Goal: Task Accomplishment & Management: Use online tool/utility

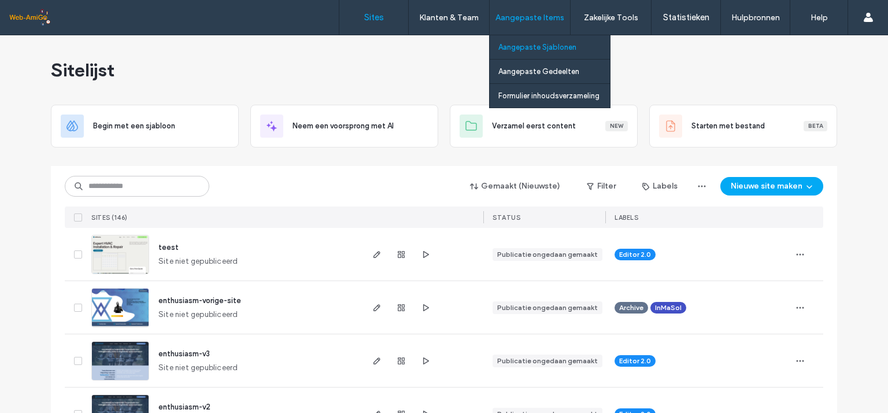
click at [521, 46] on label "Aangepaste Sjablonen" at bounding box center [537, 47] width 78 height 9
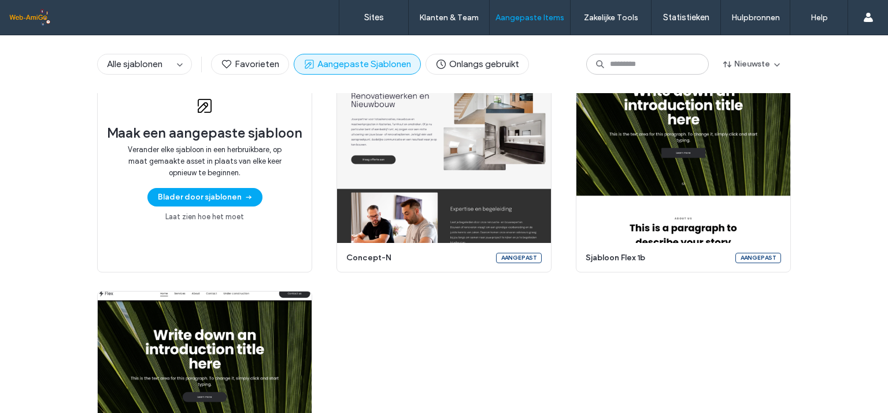
scroll to position [77, 0]
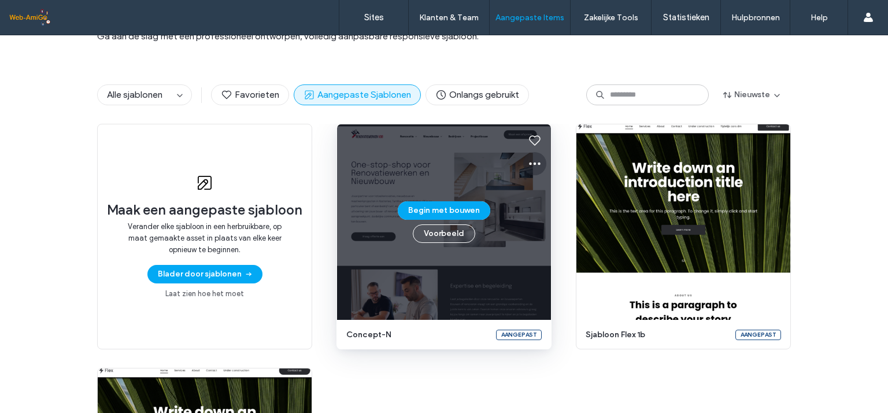
click at [532, 162] on icon at bounding box center [535, 164] width 14 height 14
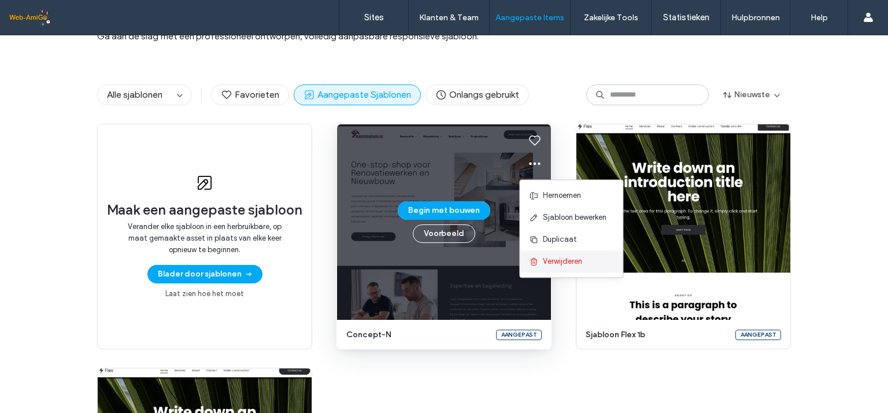
click at [551, 264] on span "Verwijderen" at bounding box center [562, 262] width 39 height 12
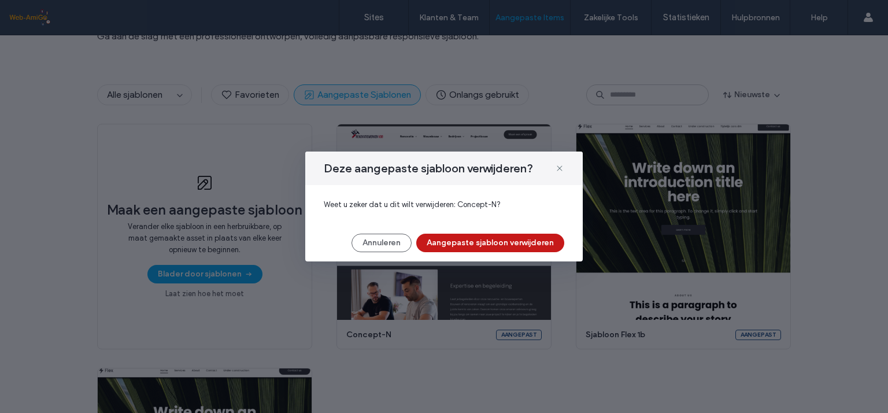
click at [476, 242] on button "Aangepaste sjabloon verwijderen" at bounding box center [490, 243] width 148 height 19
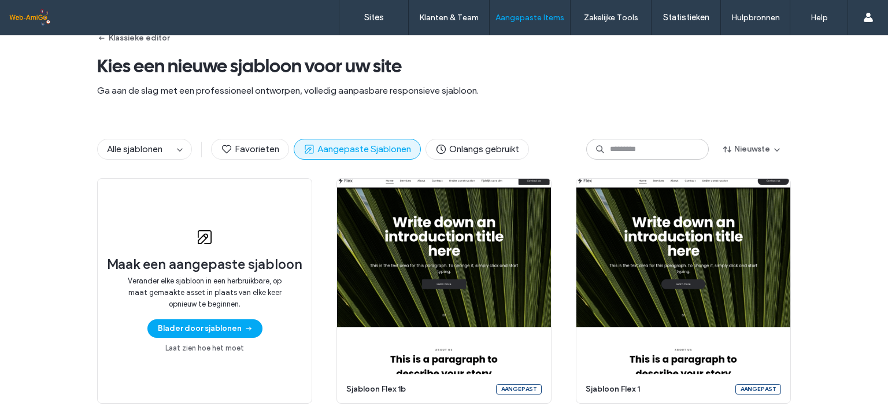
scroll to position [0, 0]
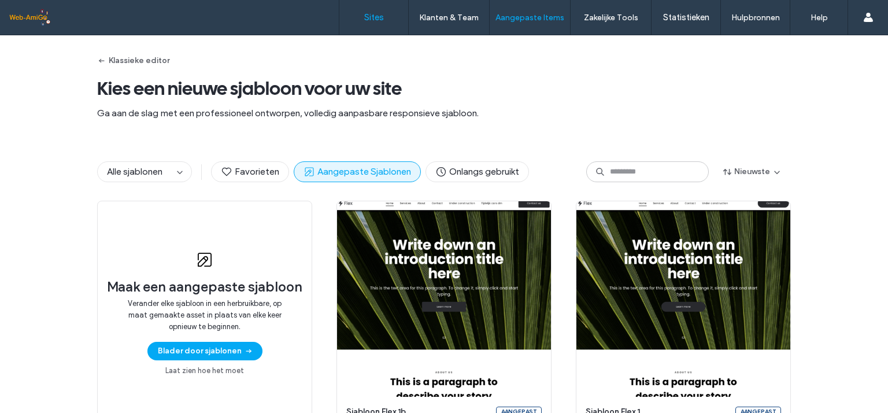
click at [372, 19] on label "Sites" at bounding box center [374, 17] width 20 height 10
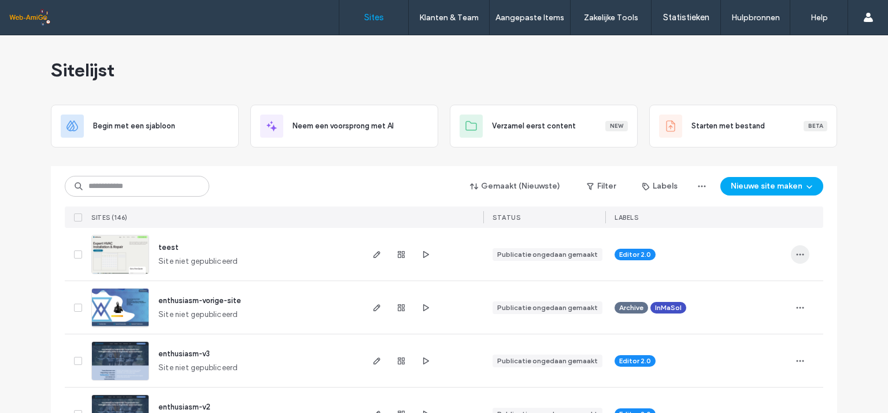
click at [797, 254] on icon "button" at bounding box center [800, 254] width 9 height 9
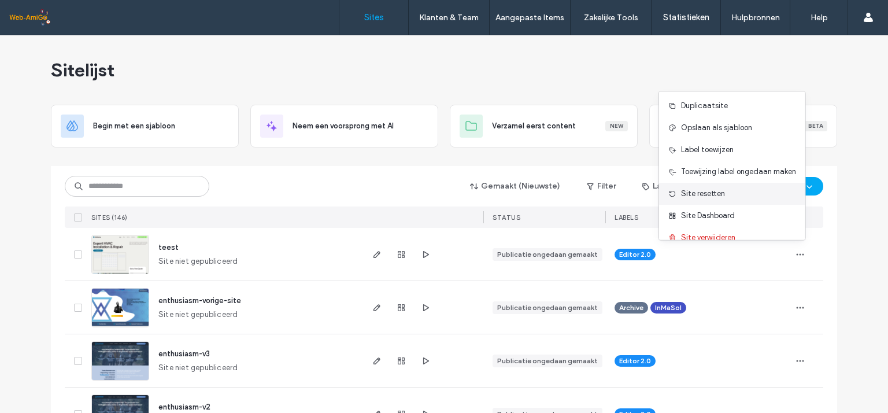
scroll to position [36, 0]
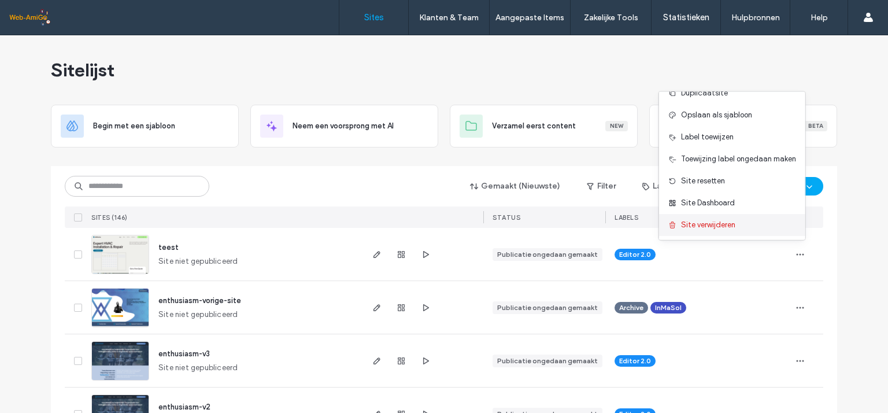
click at [702, 222] on span "Site verwijderen" at bounding box center [708, 225] width 54 height 12
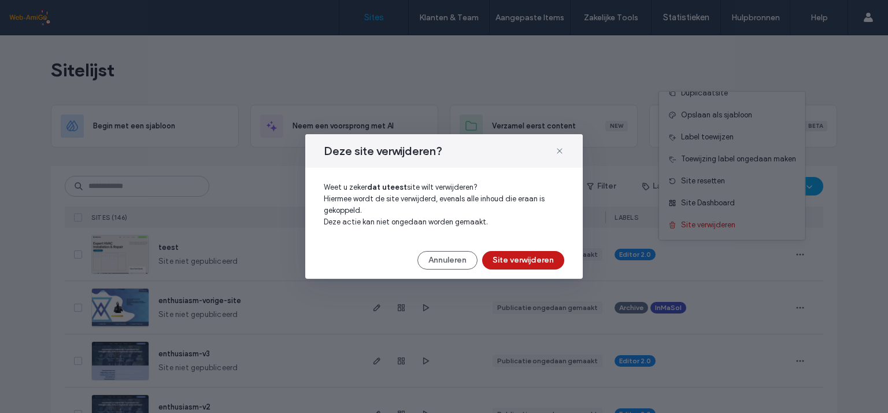
click at [523, 261] on button "Site verwijderen" at bounding box center [523, 260] width 82 height 19
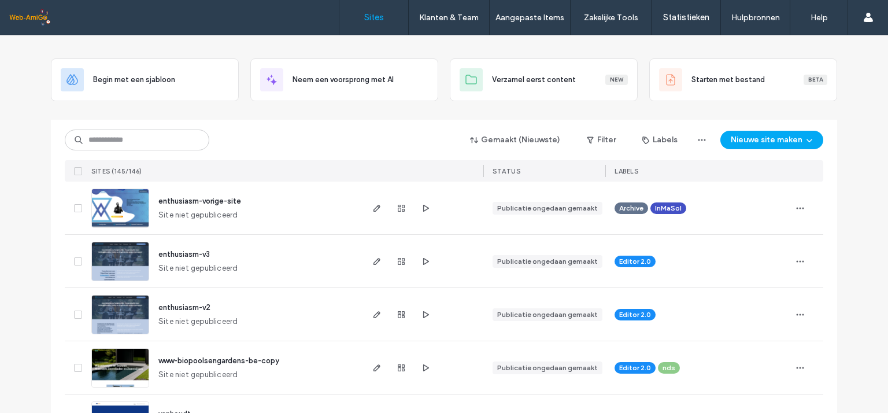
scroll to position [77, 0]
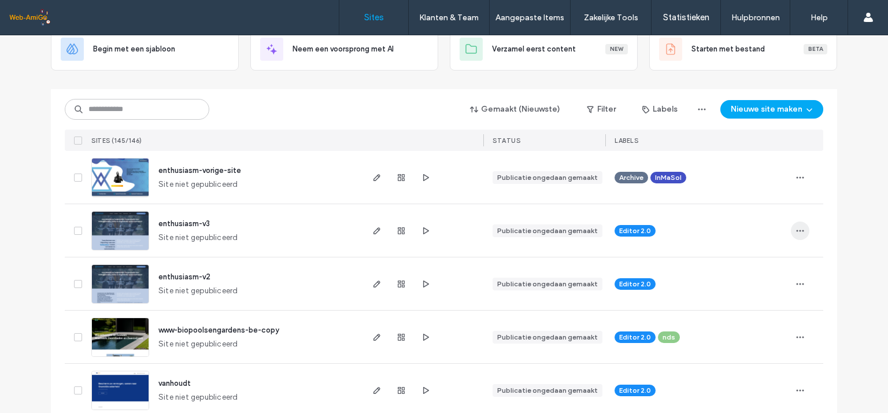
click at [796, 228] on icon "button" at bounding box center [800, 230] width 9 height 9
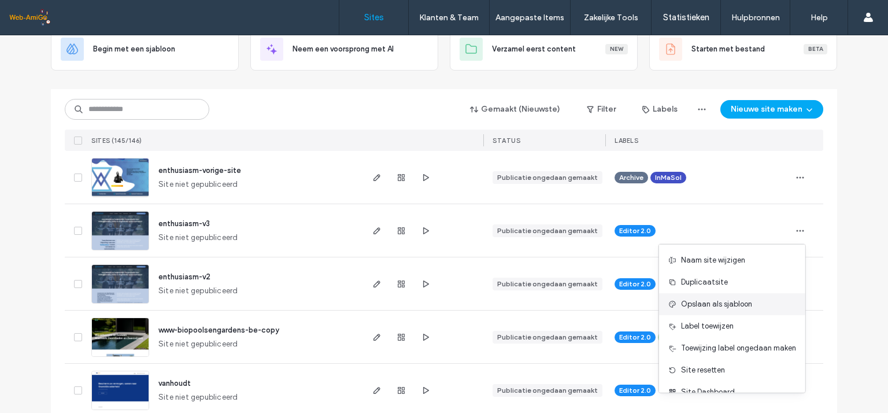
scroll to position [36, 0]
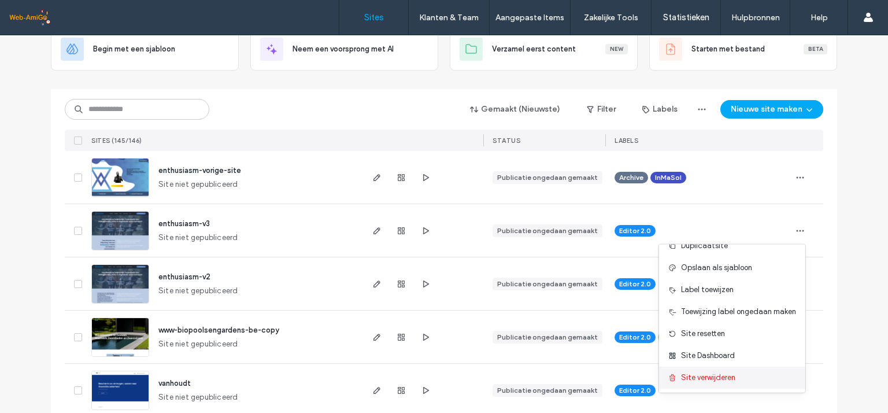
click at [716, 375] on span "Site verwijderen" at bounding box center [708, 378] width 54 height 12
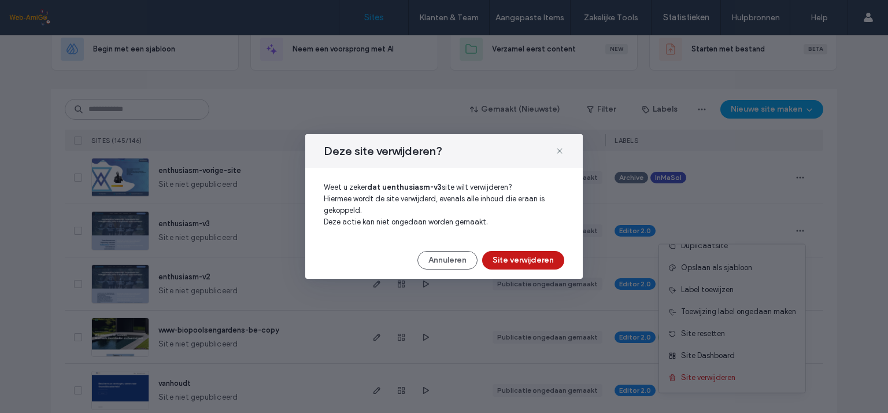
click at [523, 254] on button "Site verwijderen" at bounding box center [523, 260] width 82 height 19
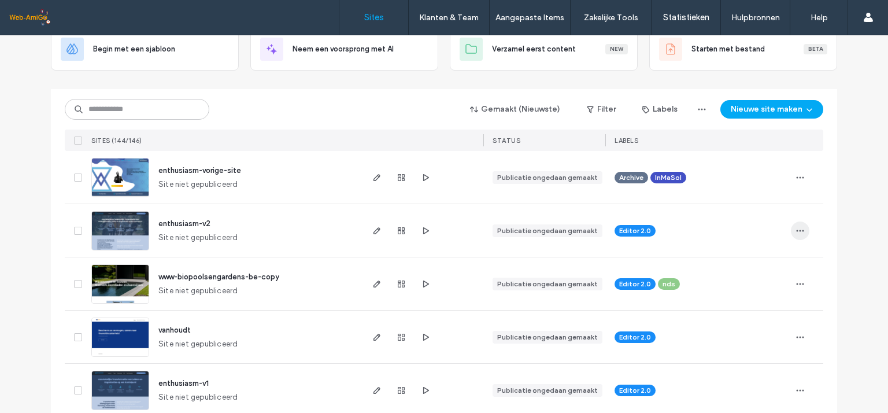
click at [797, 231] on use "button" at bounding box center [801, 231] width 8 height 2
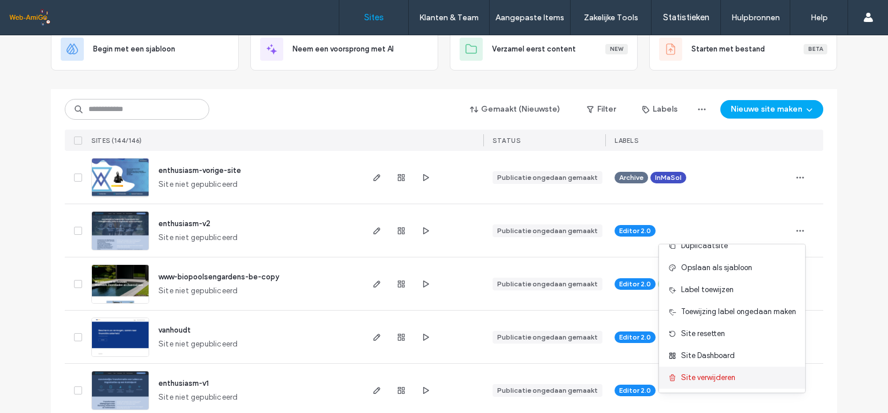
click at [717, 376] on span "Site verwijderen" at bounding box center [708, 378] width 54 height 12
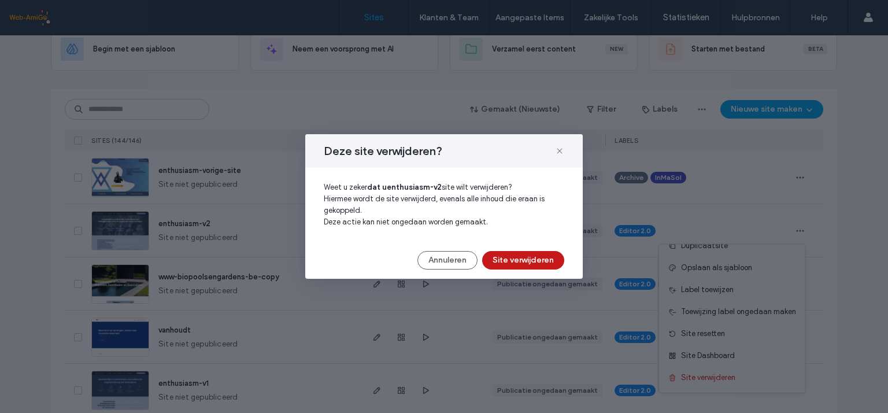
click at [535, 259] on button "Site verwijderen" at bounding box center [523, 260] width 82 height 19
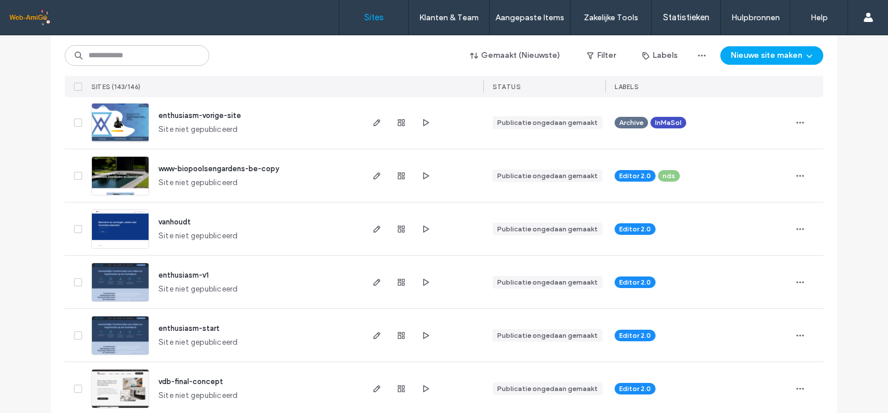
scroll to position [154, 0]
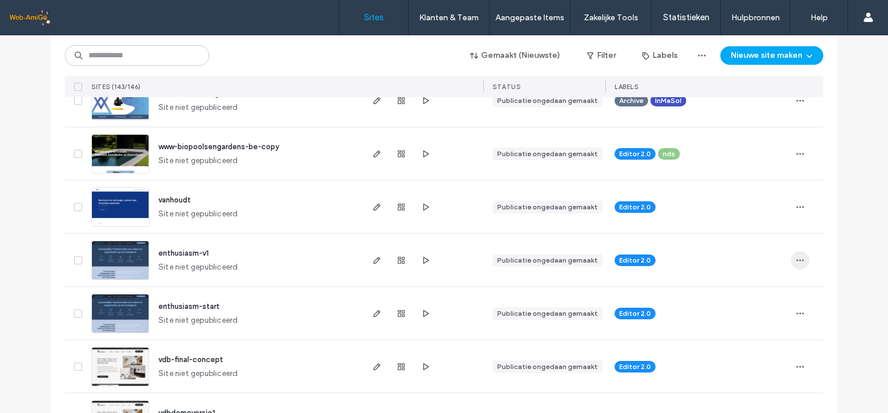
click at [796, 260] on icon "button" at bounding box center [800, 260] width 9 height 9
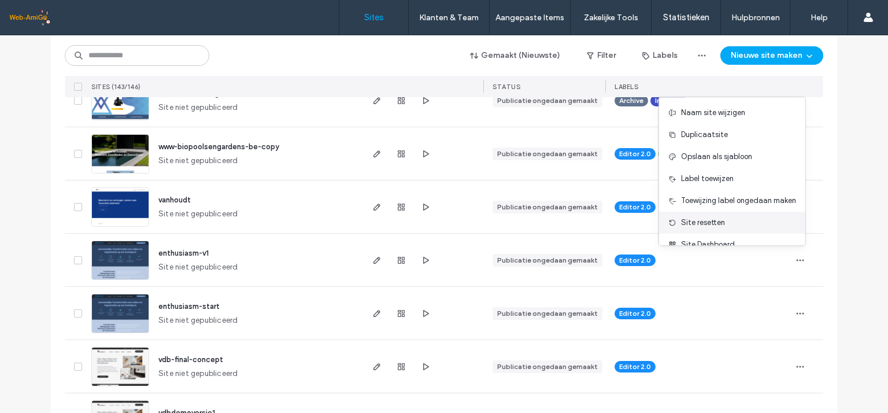
scroll to position [36, 0]
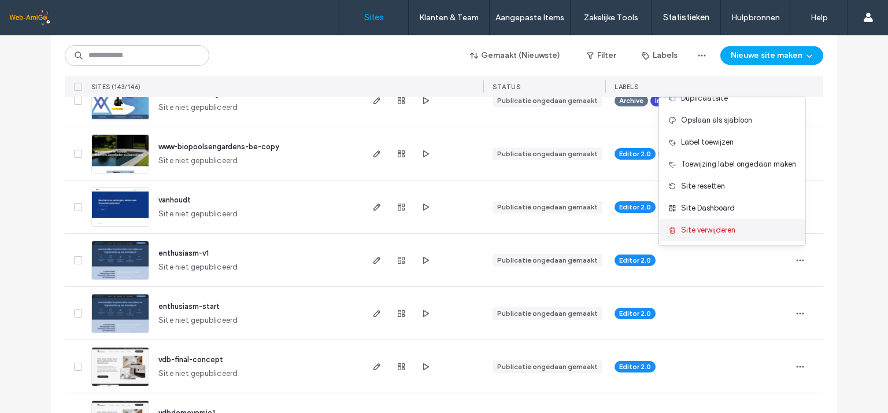
click at [707, 228] on span "Site verwijderen" at bounding box center [708, 230] width 54 height 12
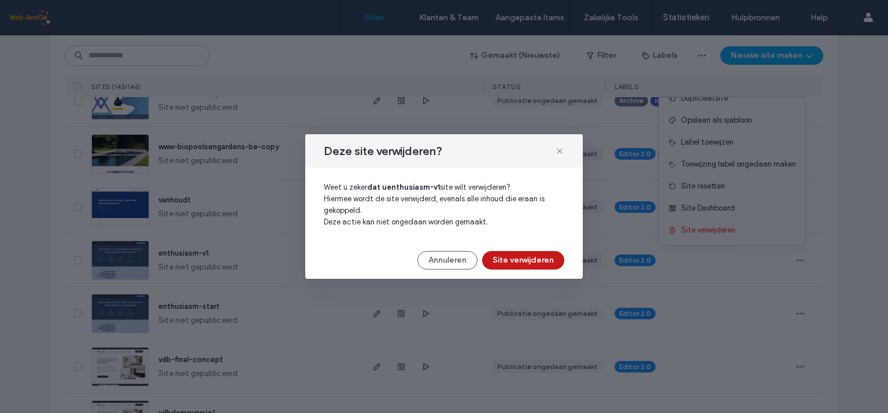
click at [530, 258] on button "Site verwijderen" at bounding box center [523, 260] width 82 height 19
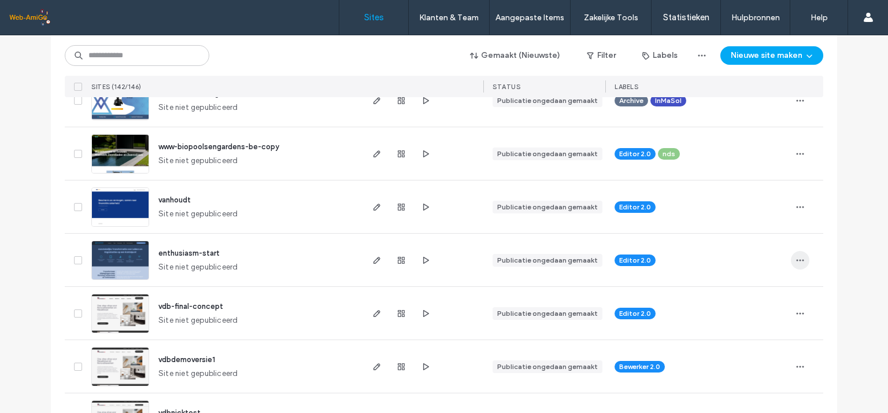
click at [796, 260] on icon "button" at bounding box center [800, 260] width 9 height 9
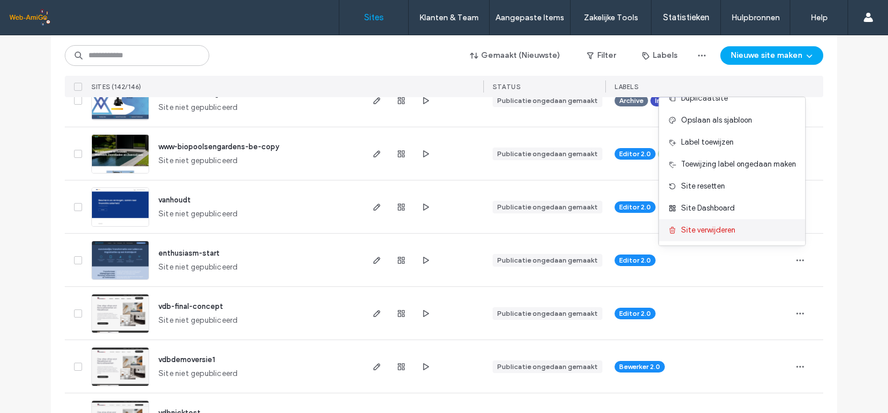
click at [711, 226] on span "Site verwijderen" at bounding box center [708, 230] width 54 height 12
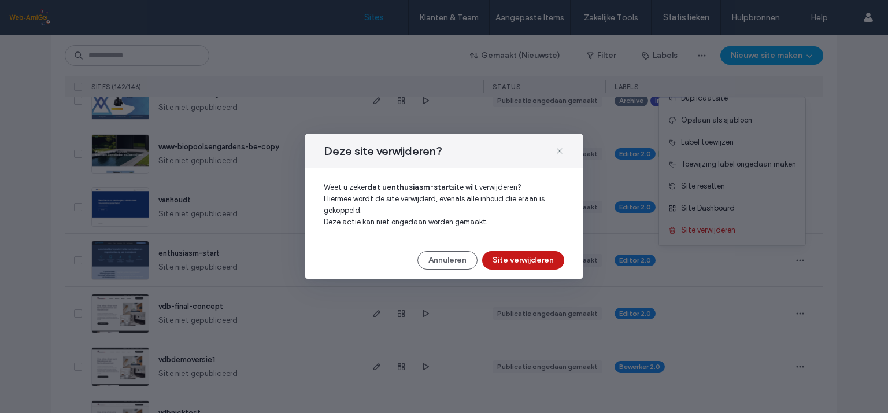
click at [532, 257] on button "Site verwijderen" at bounding box center [523, 260] width 82 height 19
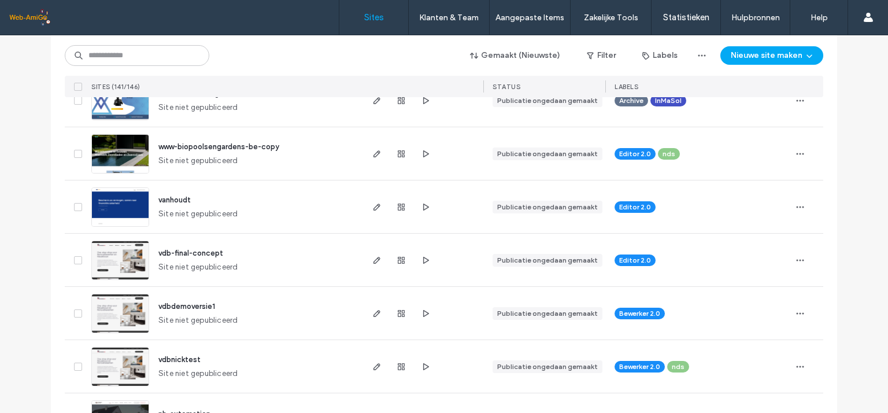
scroll to position [77, 0]
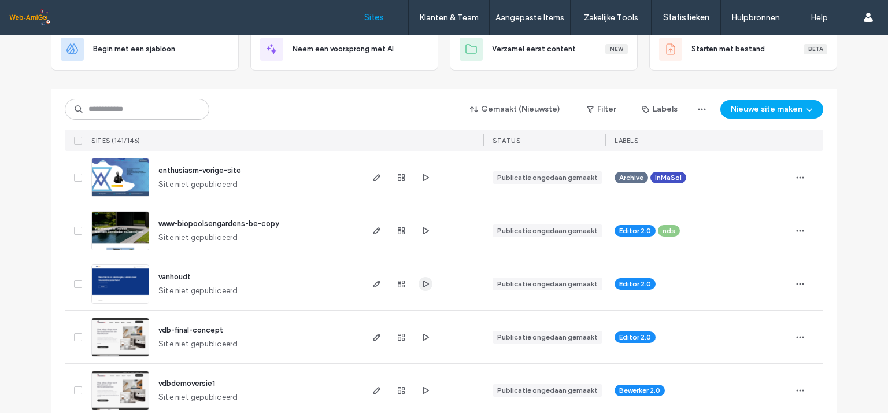
click at [423, 280] on use "button" at bounding box center [426, 283] width 6 height 7
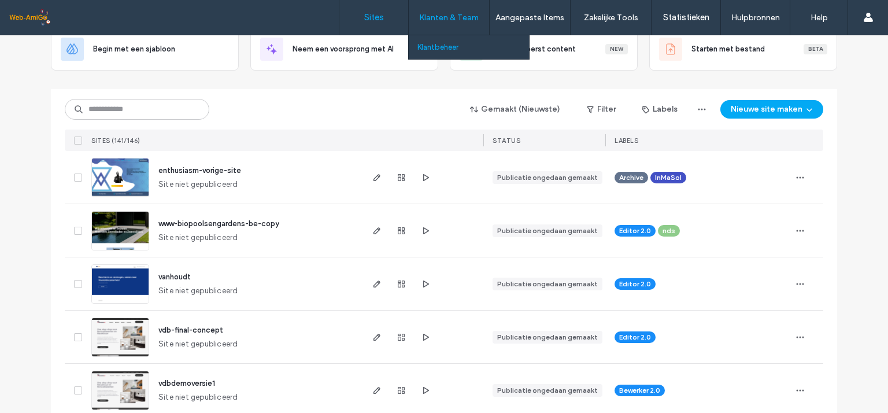
click at [438, 46] on label "Klantbeheer" at bounding box center [437, 47] width 41 height 9
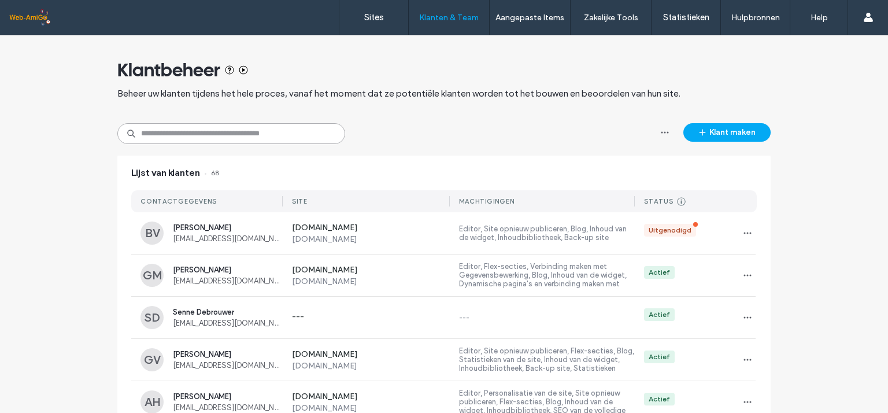
click at [215, 134] on input at bounding box center [231, 133] width 228 height 21
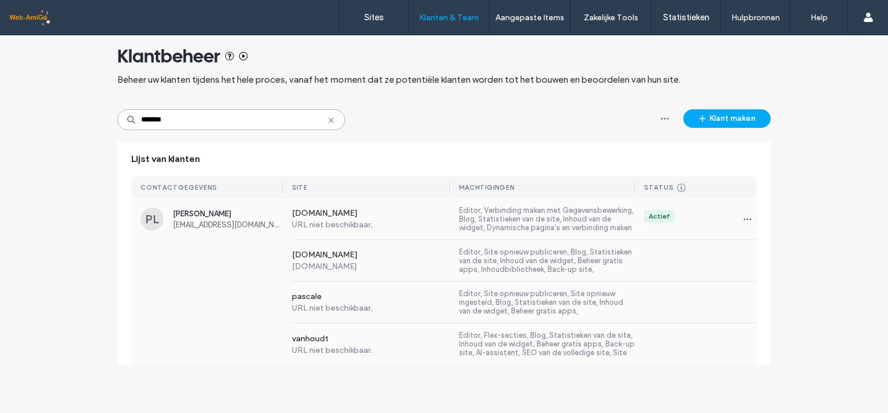
scroll to position [21, 0]
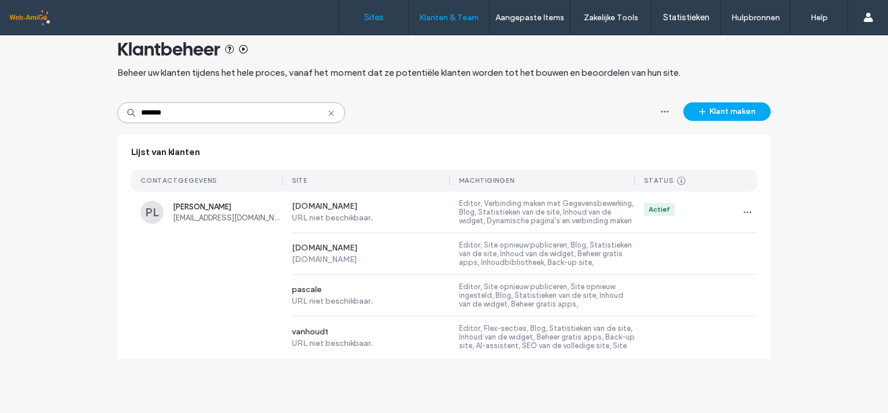
type input "*******"
click at [370, 20] on label "Sites" at bounding box center [374, 17] width 20 height 10
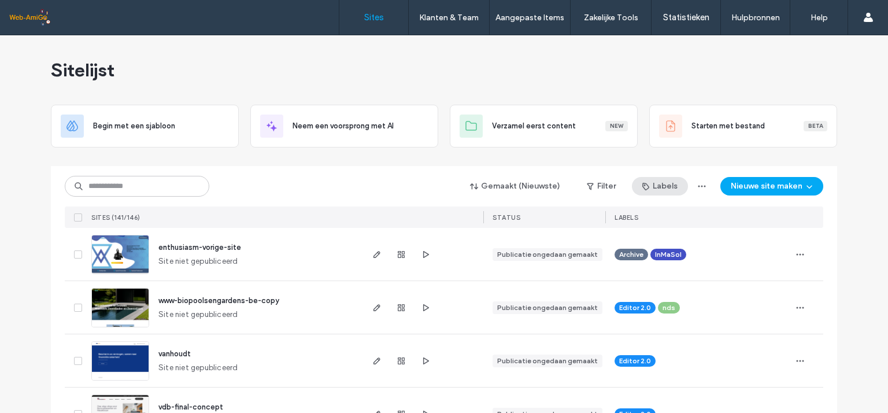
click at [661, 187] on button "Labels" at bounding box center [660, 186] width 56 height 19
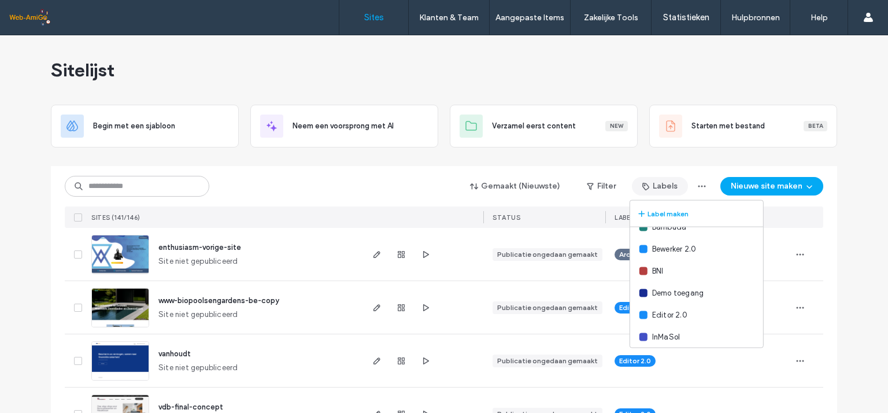
scroll to position [108, 0]
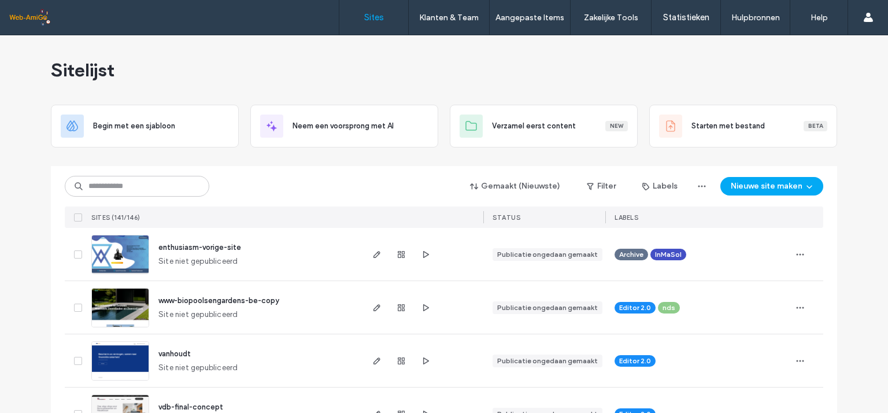
click at [634, 218] on span "LABELS" at bounding box center [627, 217] width 24 height 8
click at [623, 218] on span "LABELS" at bounding box center [627, 217] width 24 height 8
click at [661, 187] on button "Labels" at bounding box center [660, 186] width 56 height 19
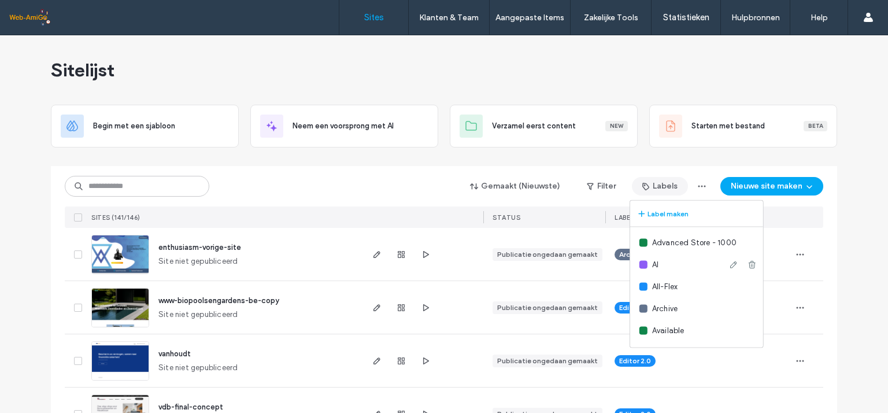
scroll to position [77, 0]
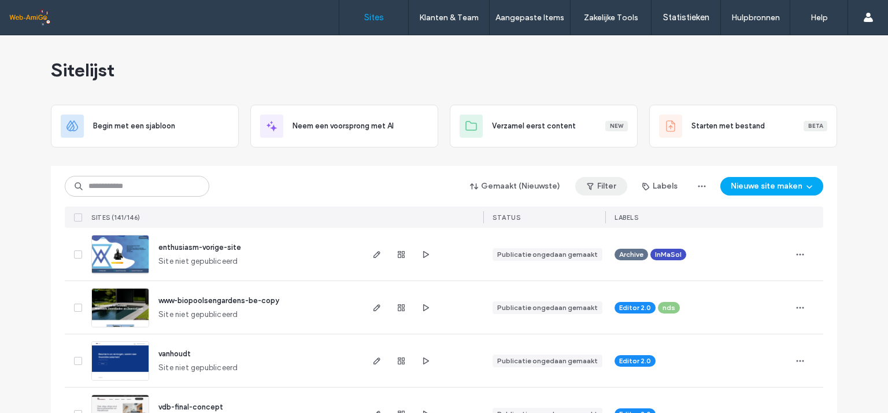
click at [608, 184] on button "Filter" at bounding box center [601, 186] width 52 height 19
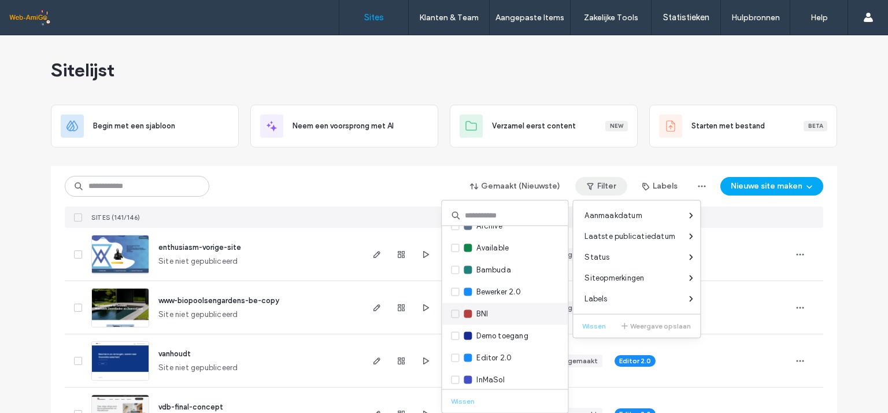
click at [457, 312] on icon at bounding box center [455, 313] width 5 height 3
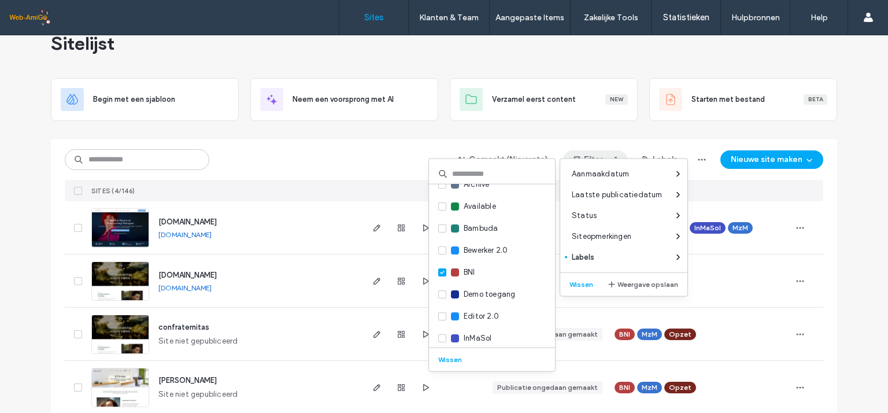
scroll to position [42, 0]
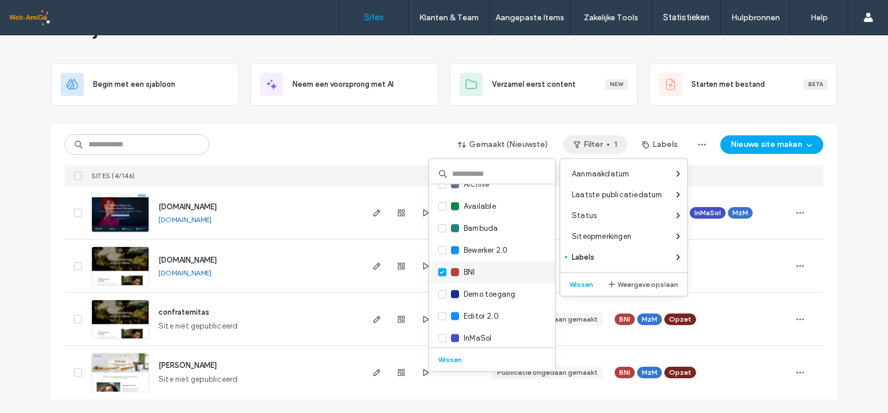
click at [443, 271] on icon at bounding box center [442, 272] width 5 height 3
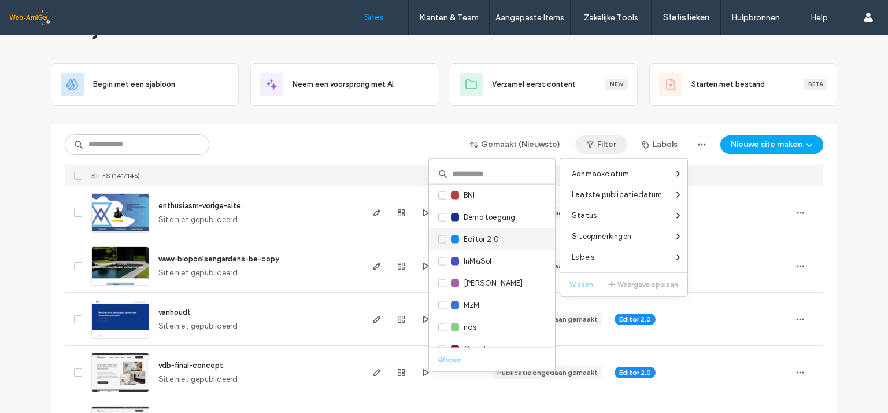
scroll to position [215, 0]
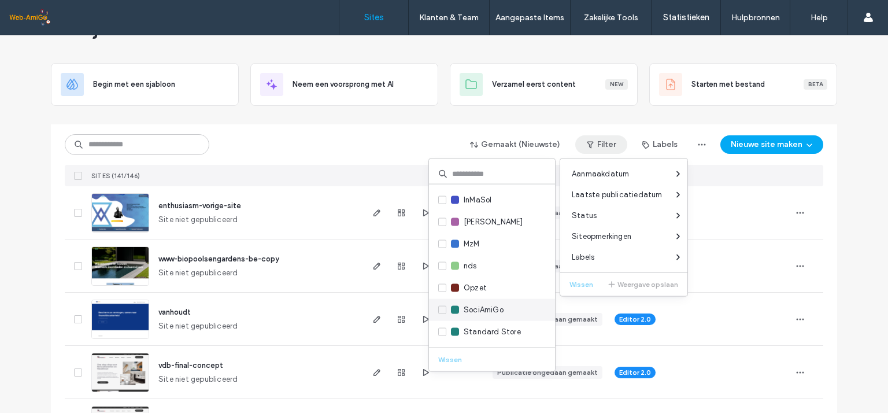
click at [443, 308] on icon at bounding box center [442, 309] width 4 height 3
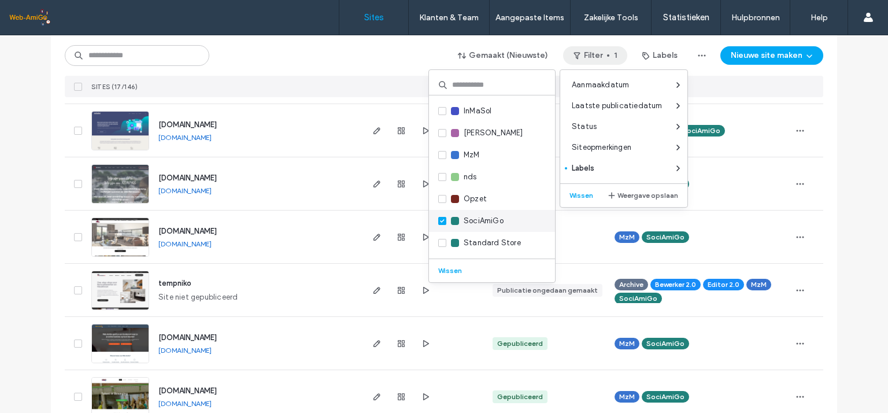
click at [443, 219] on icon at bounding box center [442, 220] width 4 height 3
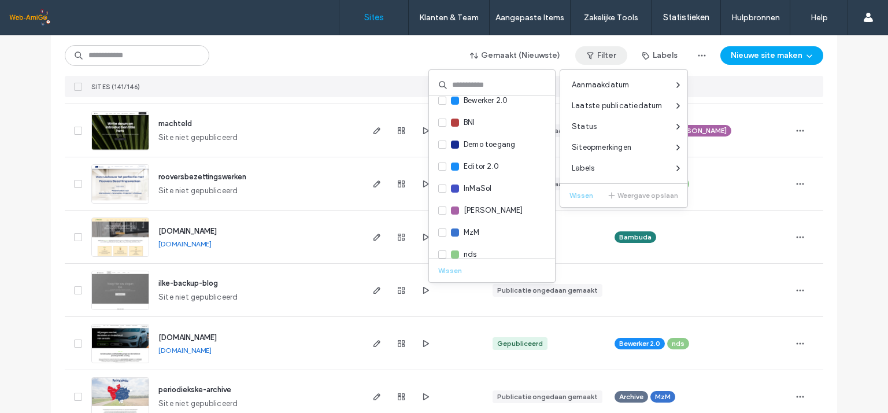
scroll to position [61, 0]
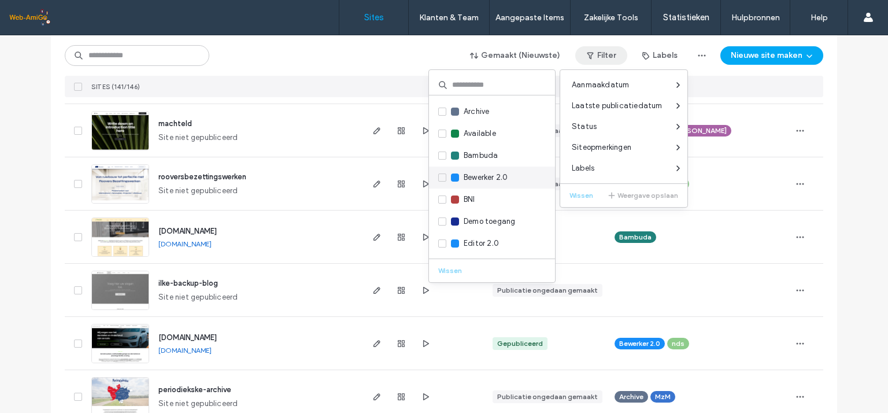
click at [442, 177] on icon at bounding box center [442, 177] width 5 height 3
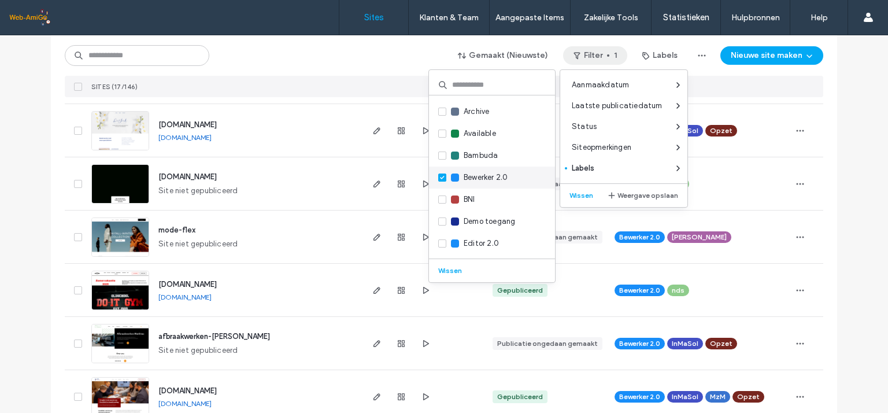
click at [442, 177] on icon at bounding box center [442, 177] width 5 height 3
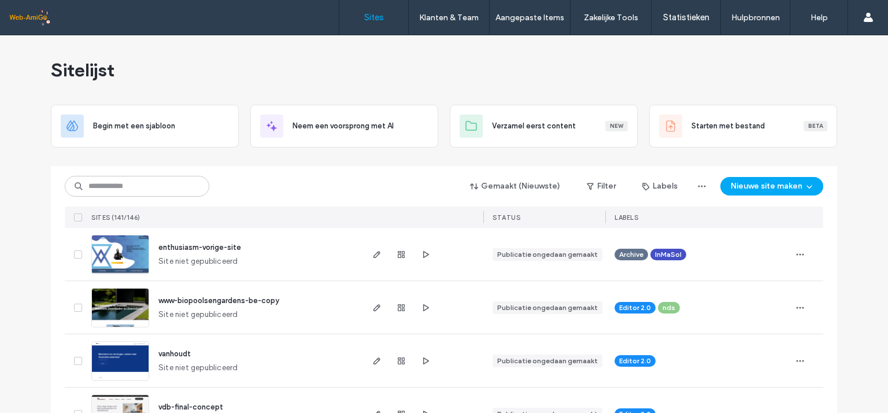
scroll to position [77, 0]
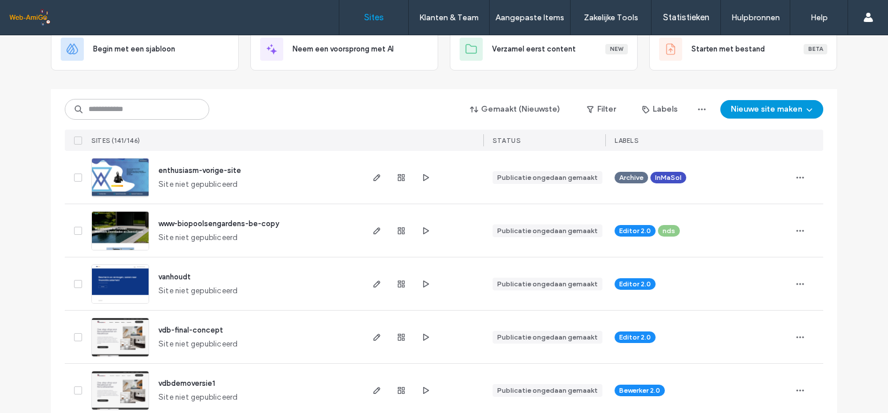
click at [759, 109] on button "Nieuwe site maken" at bounding box center [771, 109] width 103 height 19
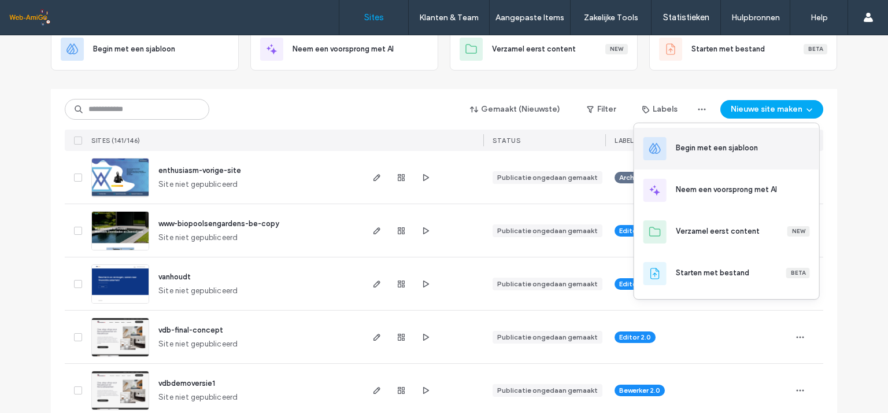
click at [724, 145] on div "Begin met een sjabloon" at bounding box center [717, 148] width 82 height 12
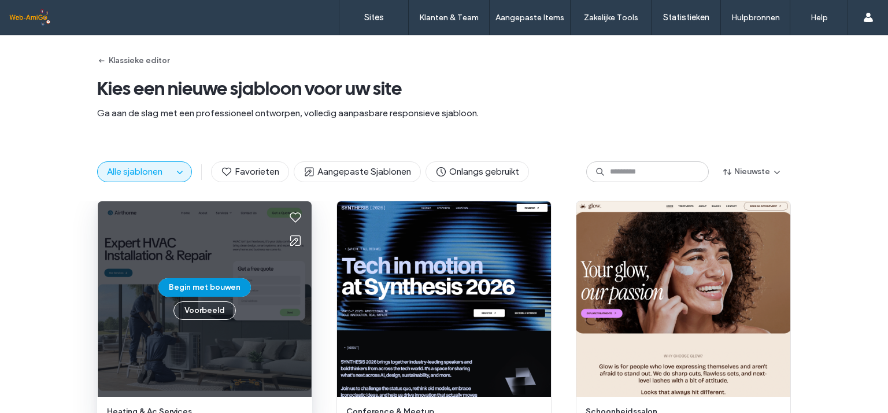
click at [199, 288] on button "Begin met bouwen" at bounding box center [204, 287] width 93 height 19
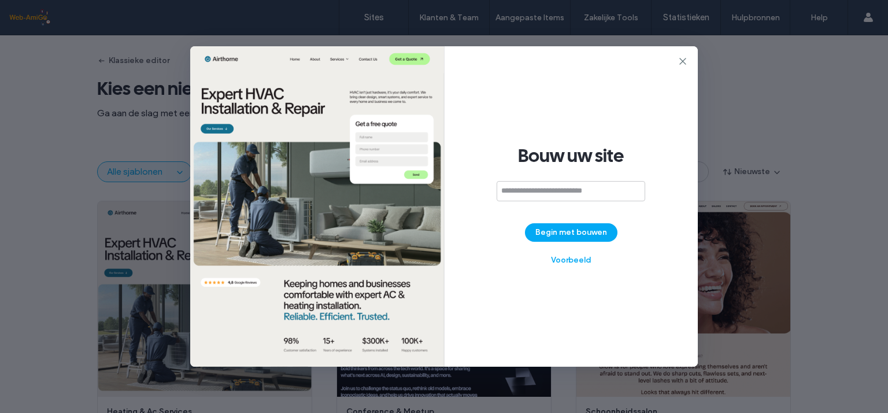
click at [519, 193] on input at bounding box center [571, 191] width 149 height 20
type input "****"
click at [566, 231] on button "Begin met bouwen" at bounding box center [571, 232] width 93 height 19
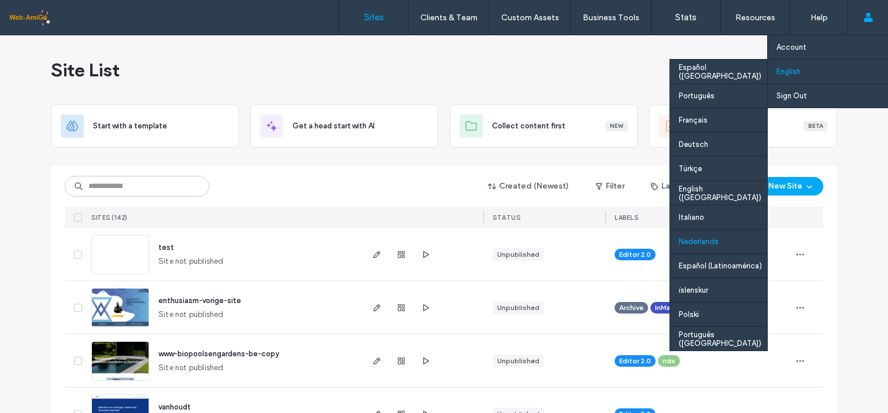
click at [702, 241] on div "Nederlands" at bounding box center [718, 241] width 97 height 24
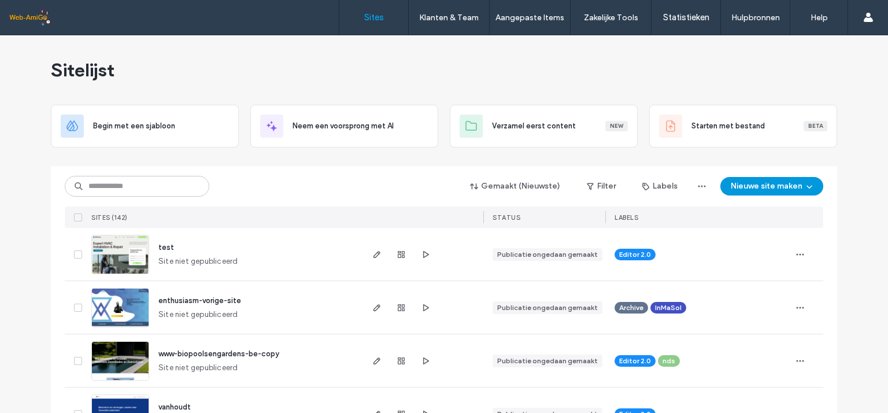
click at [752, 186] on button "Nieuwe site maken" at bounding box center [771, 186] width 103 height 19
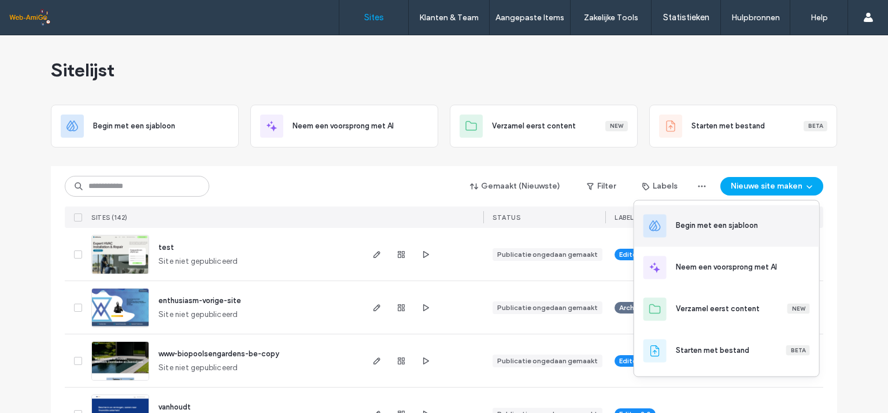
click at [717, 223] on div "Begin met een sjabloon" at bounding box center [717, 226] width 82 height 12
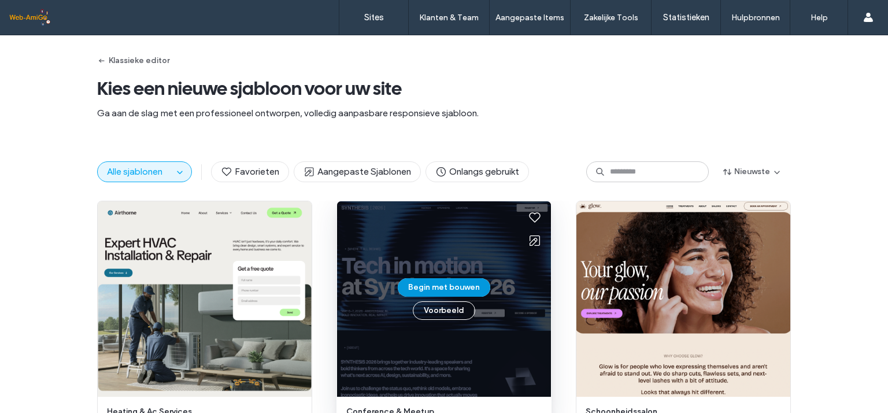
click at [435, 287] on button "Begin met bouwen" at bounding box center [444, 287] width 93 height 19
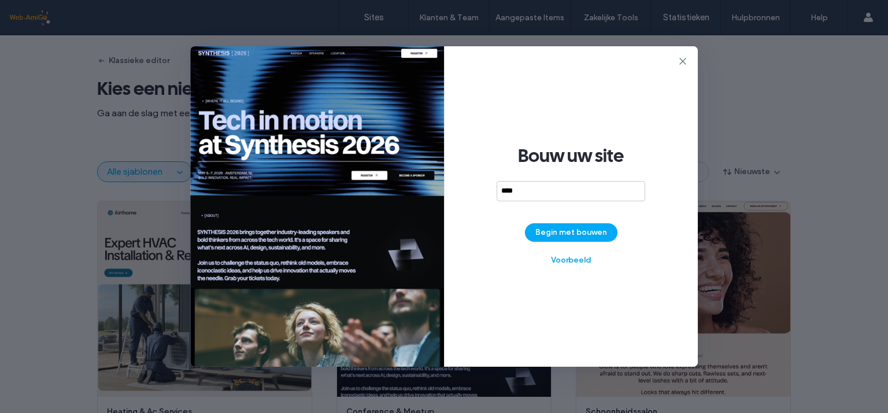
type input "*****"
click at [571, 230] on button "Begin met bouwen" at bounding box center [571, 232] width 93 height 19
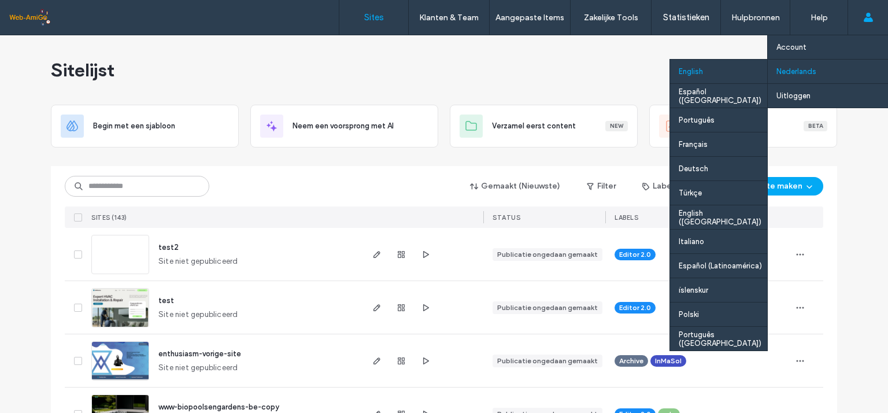
click at [698, 73] on div "English" at bounding box center [718, 71] width 97 height 24
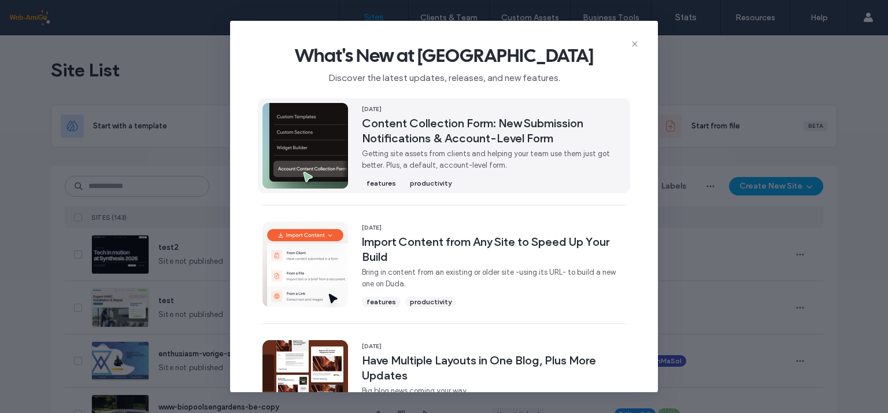
click at [416, 123] on span "Content Collection Form: New Submission Notifications & Account-Level Form" at bounding box center [494, 131] width 264 height 30
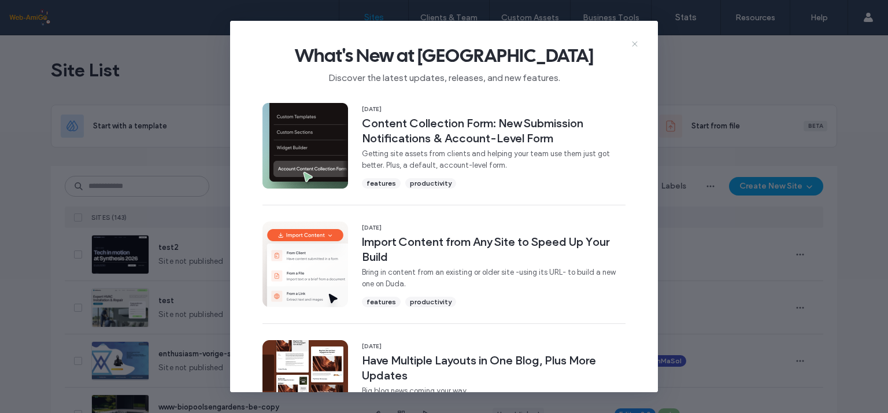
click at [638, 40] on icon at bounding box center [634, 43] width 9 height 9
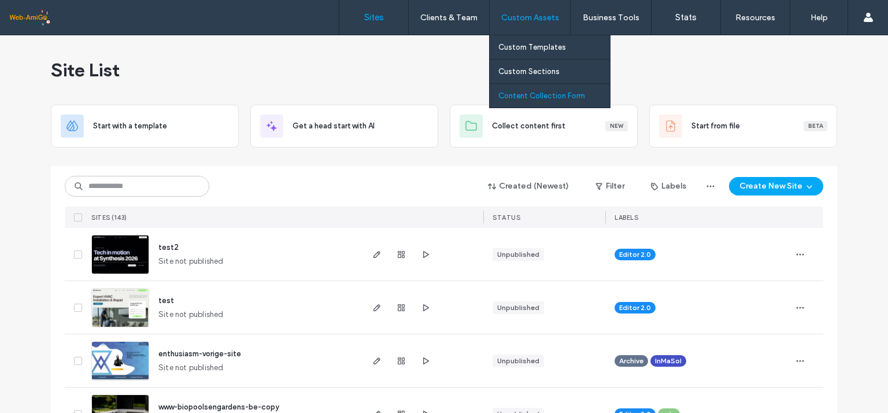
click at [523, 95] on label "Content Collection Form" at bounding box center [541, 95] width 87 height 9
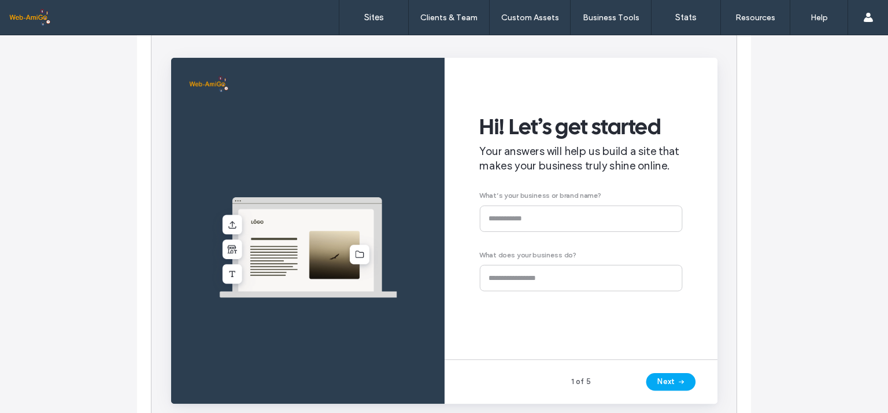
scroll to position [182, 0]
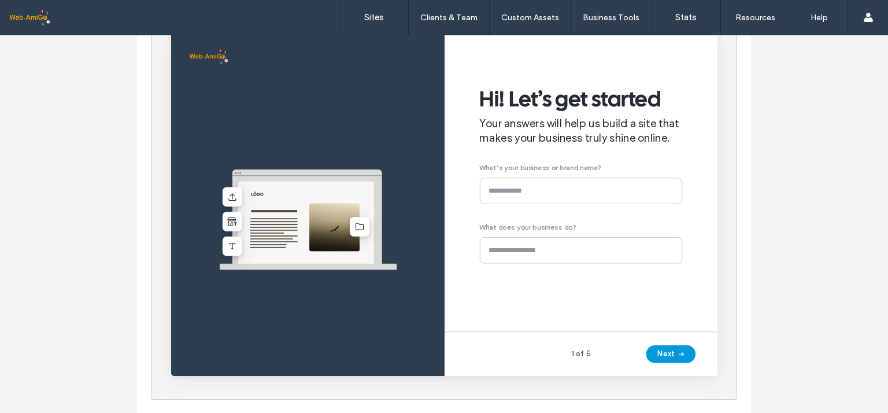
click at [690, 369] on button "Next" at bounding box center [697, 370] width 52 height 19
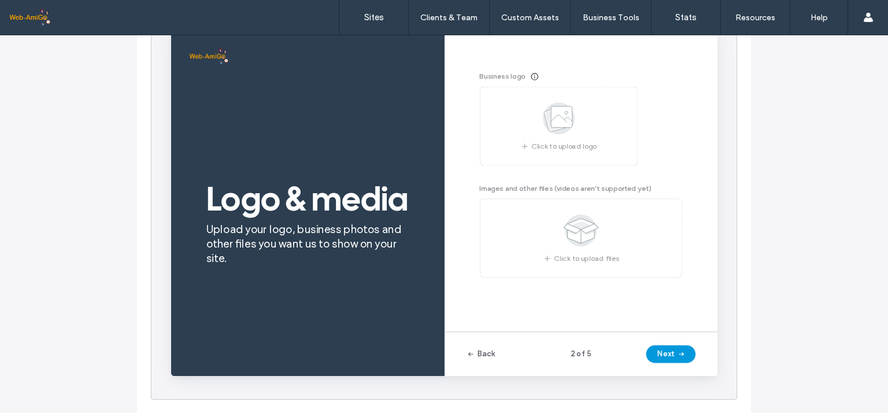
click at [691, 371] on button "Next" at bounding box center [697, 370] width 52 height 19
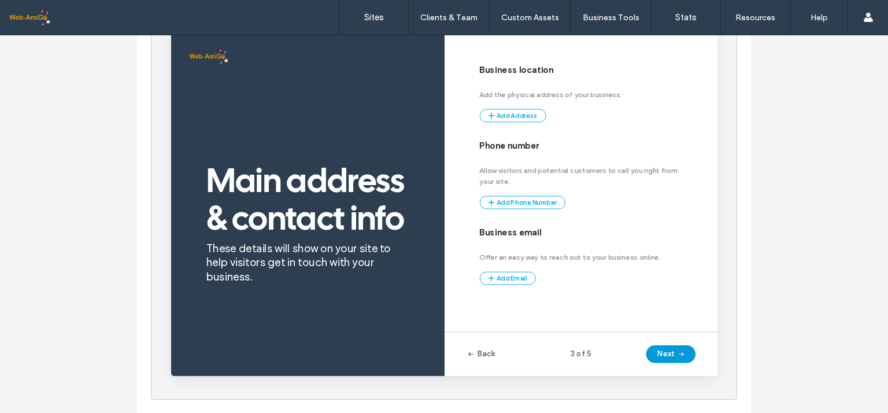
click at [691, 371] on button "Next" at bounding box center [697, 370] width 52 height 19
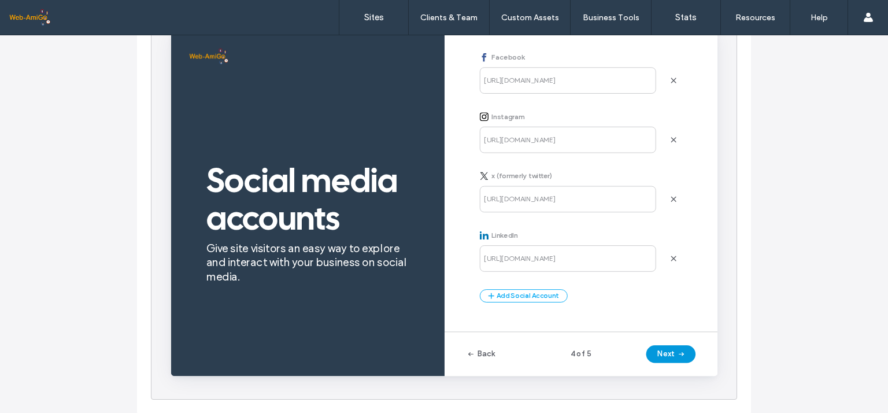
click at [691, 371] on button "Next" at bounding box center [697, 370] width 52 height 19
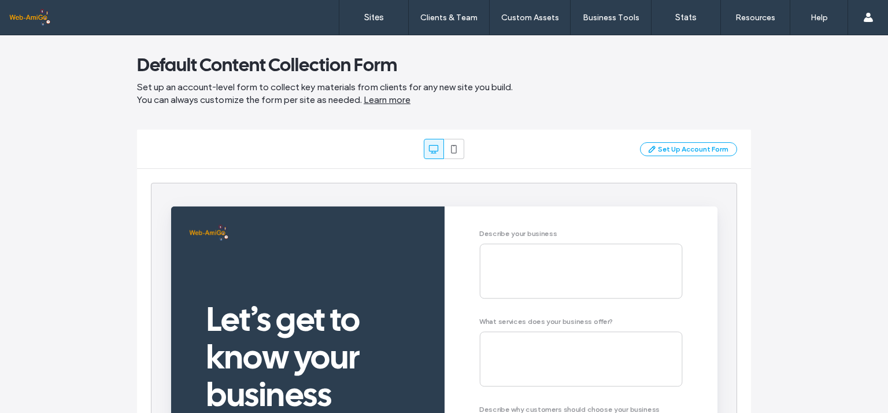
scroll to position [0, 0]
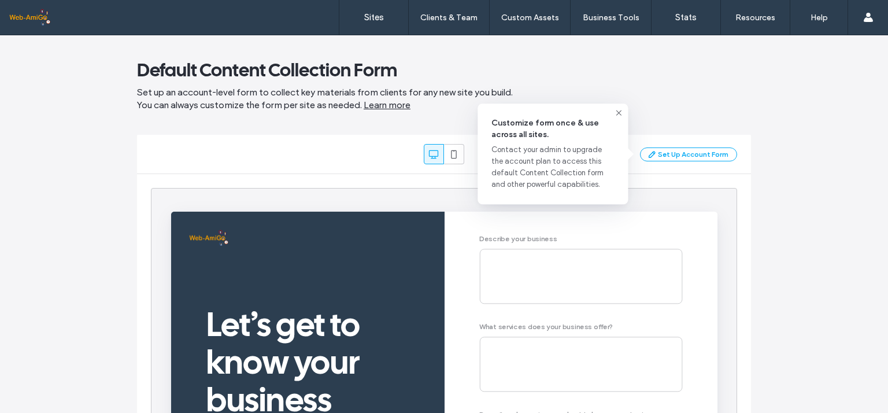
click at [616, 110] on icon at bounding box center [618, 112] width 9 height 9
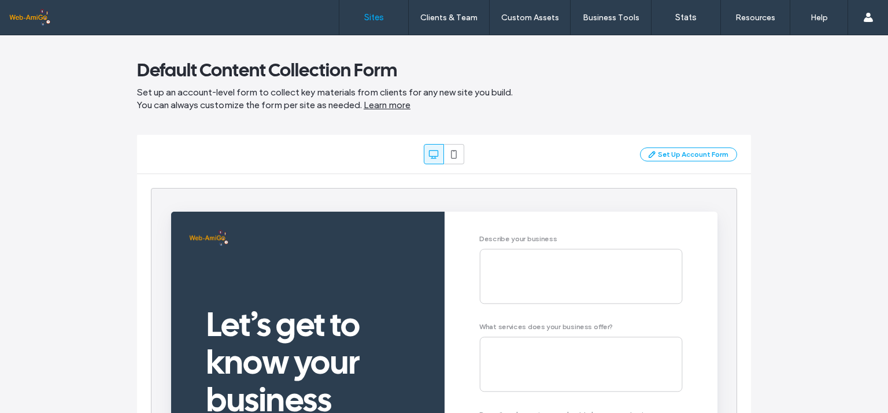
click at [376, 17] on label "Sites" at bounding box center [374, 17] width 20 height 10
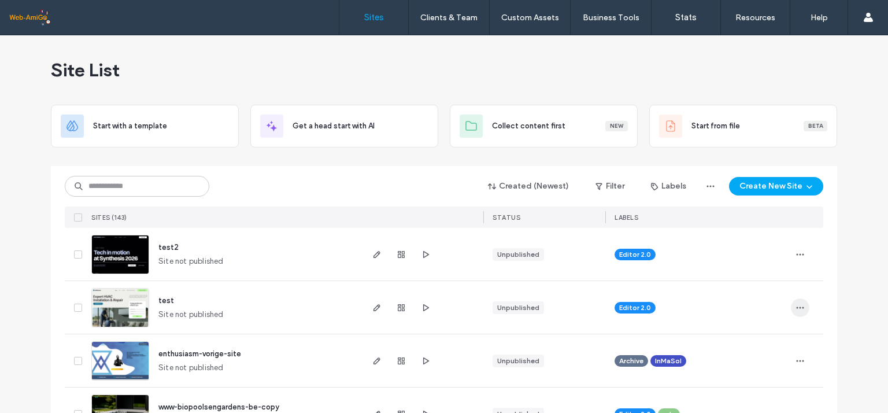
click at [799, 303] on icon "button" at bounding box center [800, 307] width 9 height 9
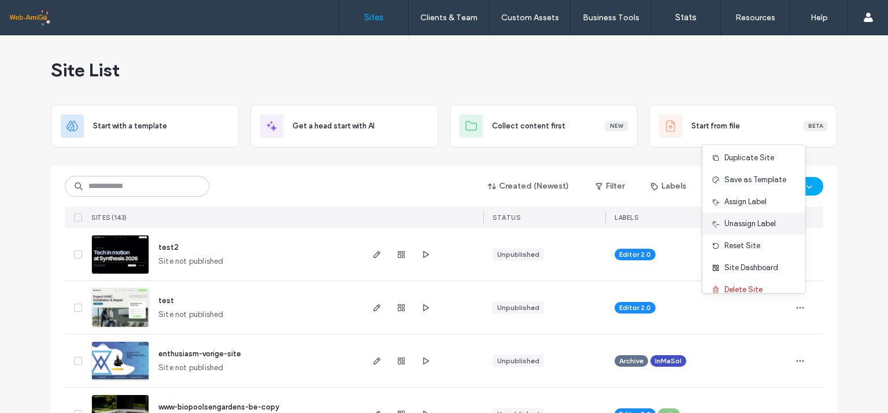
scroll to position [36, 0]
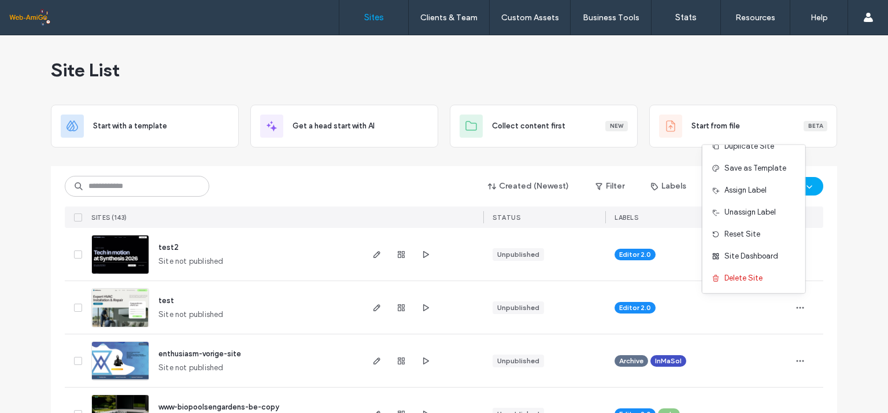
click at [162, 300] on span "test" at bounding box center [166, 300] width 16 height 9
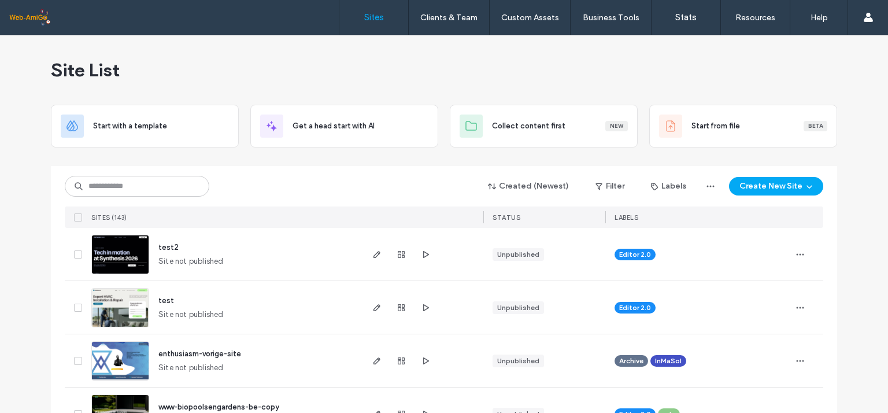
click at [528, 94] on label "Content Collection Form" at bounding box center [541, 95] width 87 height 9
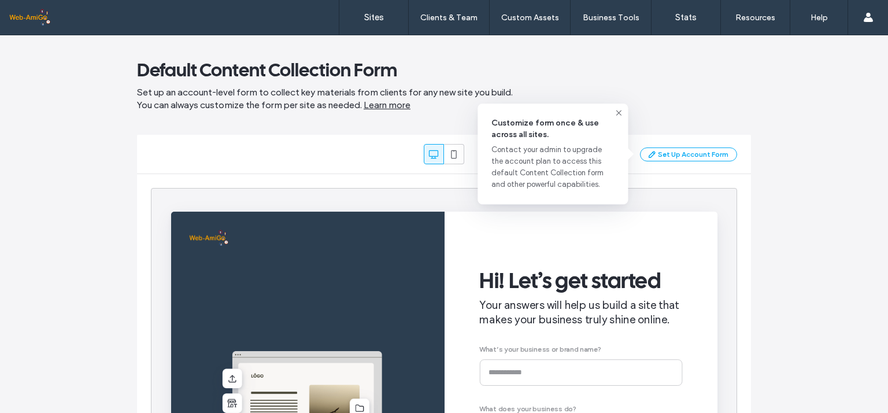
click at [679, 152] on div "Set Up Account Form" at bounding box center [688, 154] width 97 height 14
